Goal: Check status: Check status

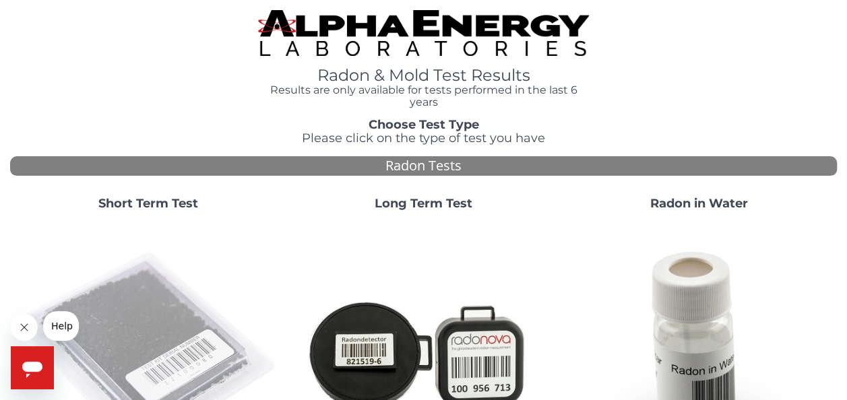
click at [131, 315] on img at bounding box center [148, 353] width 265 height 265
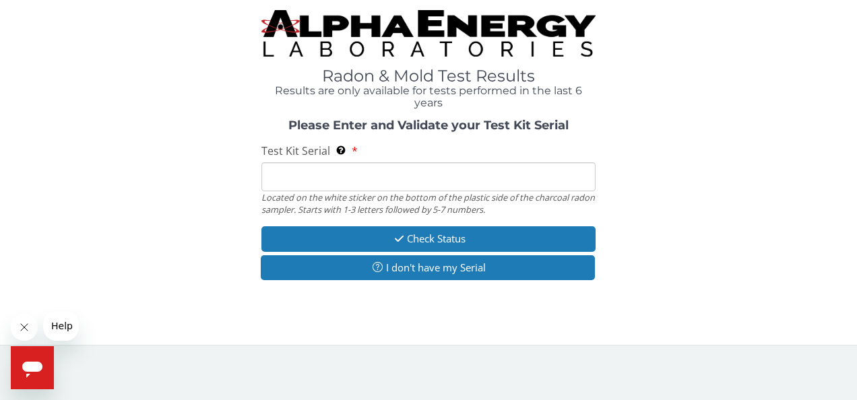
click at [318, 186] on input "Test Kit Serial Located on the white sticker on the bottom of the plastic side …" at bounding box center [429, 176] width 335 height 29
type input "FE431787"
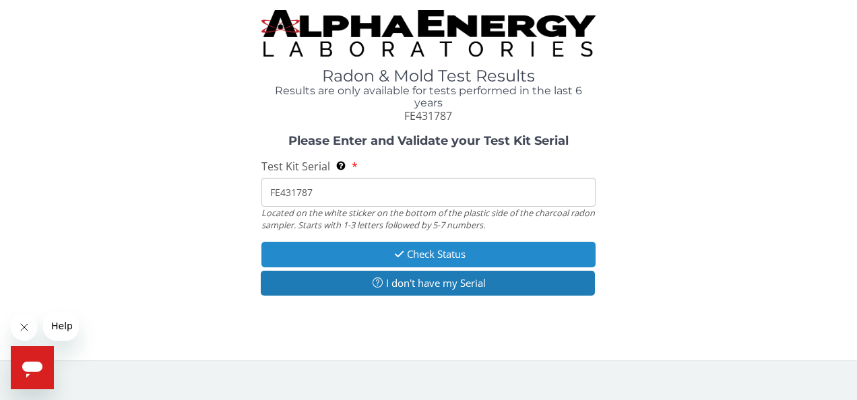
click at [423, 257] on button "Check Status" at bounding box center [429, 254] width 335 height 25
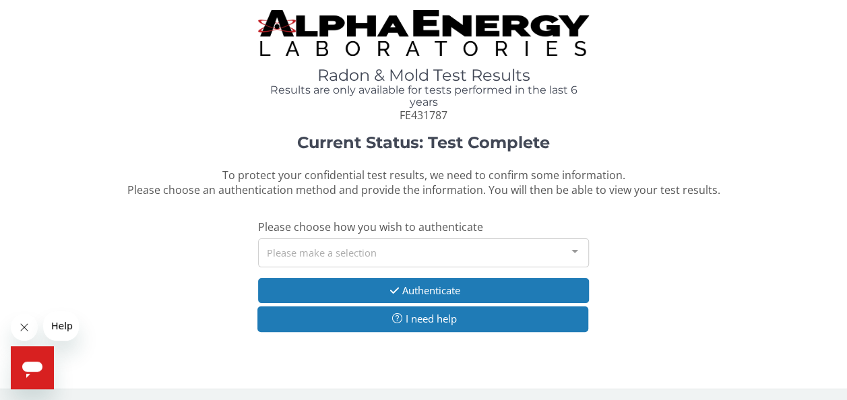
click at [576, 248] on div at bounding box center [574, 252] width 27 height 26
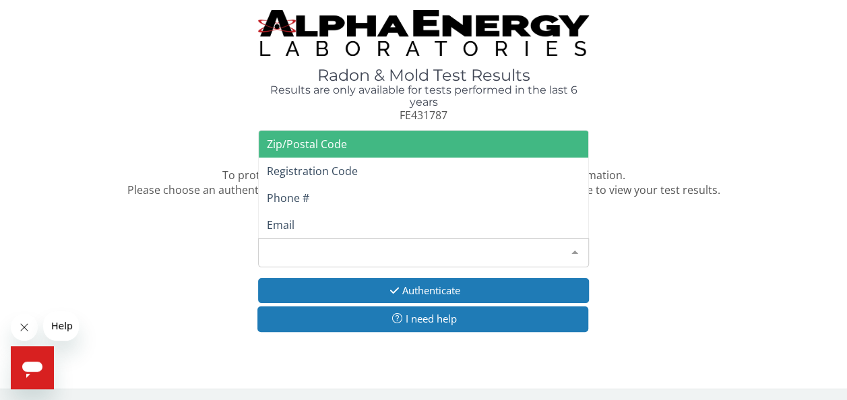
click at [326, 141] on span "Zip/Postal Code" at bounding box center [307, 144] width 80 height 15
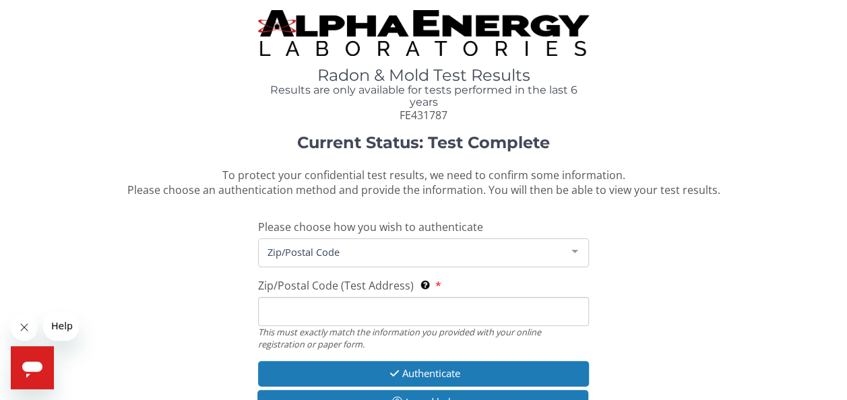
click at [576, 247] on div at bounding box center [574, 252] width 27 height 26
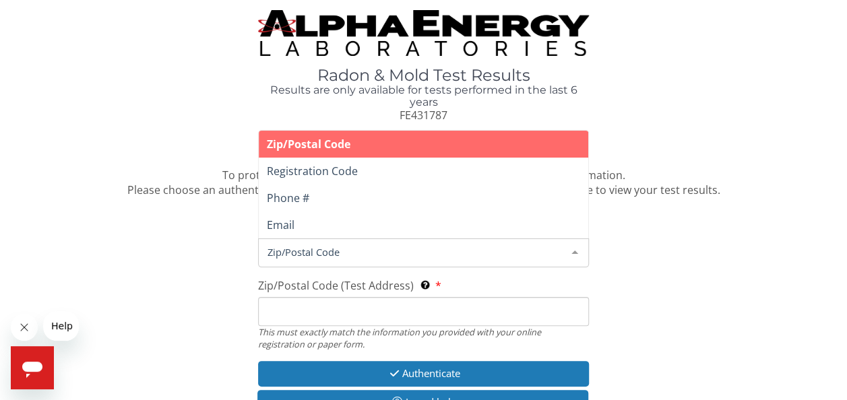
click at [653, 270] on div "Current Status: Test Complete To protect your confidential test results, we nee…" at bounding box center [423, 281] width 827 height 295
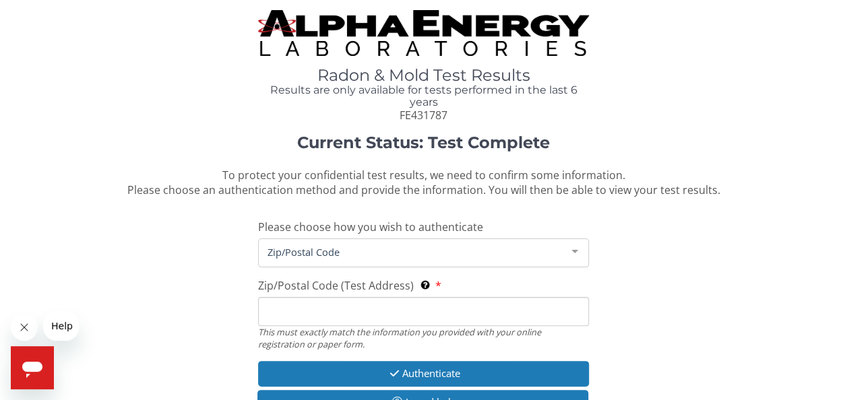
click at [291, 307] on input "Zip/Postal Code (Test Address) This must exactly match the information you prov…" at bounding box center [423, 311] width 331 height 29
type input "40220"
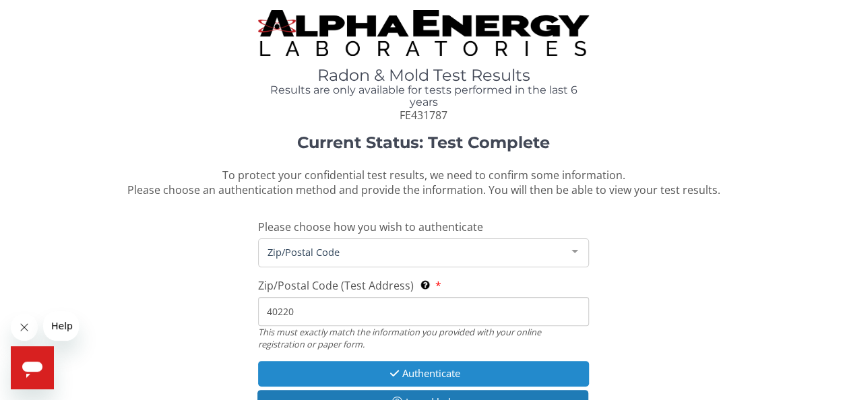
click at [418, 372] on button "Authenticate" at bounding box center [423, 373] width 331 height 25
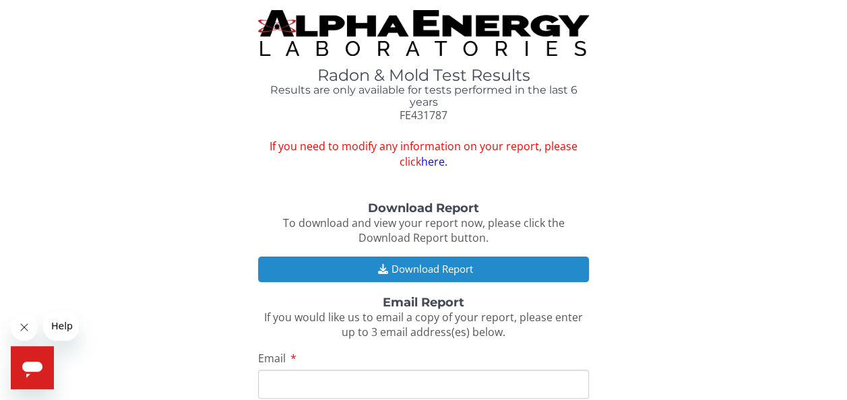
click at [421, 264] on button "Download Report" at bounding box center [423, 269] width 331 height 25
